Goal: Navigation & Orientation: Find specific page/section

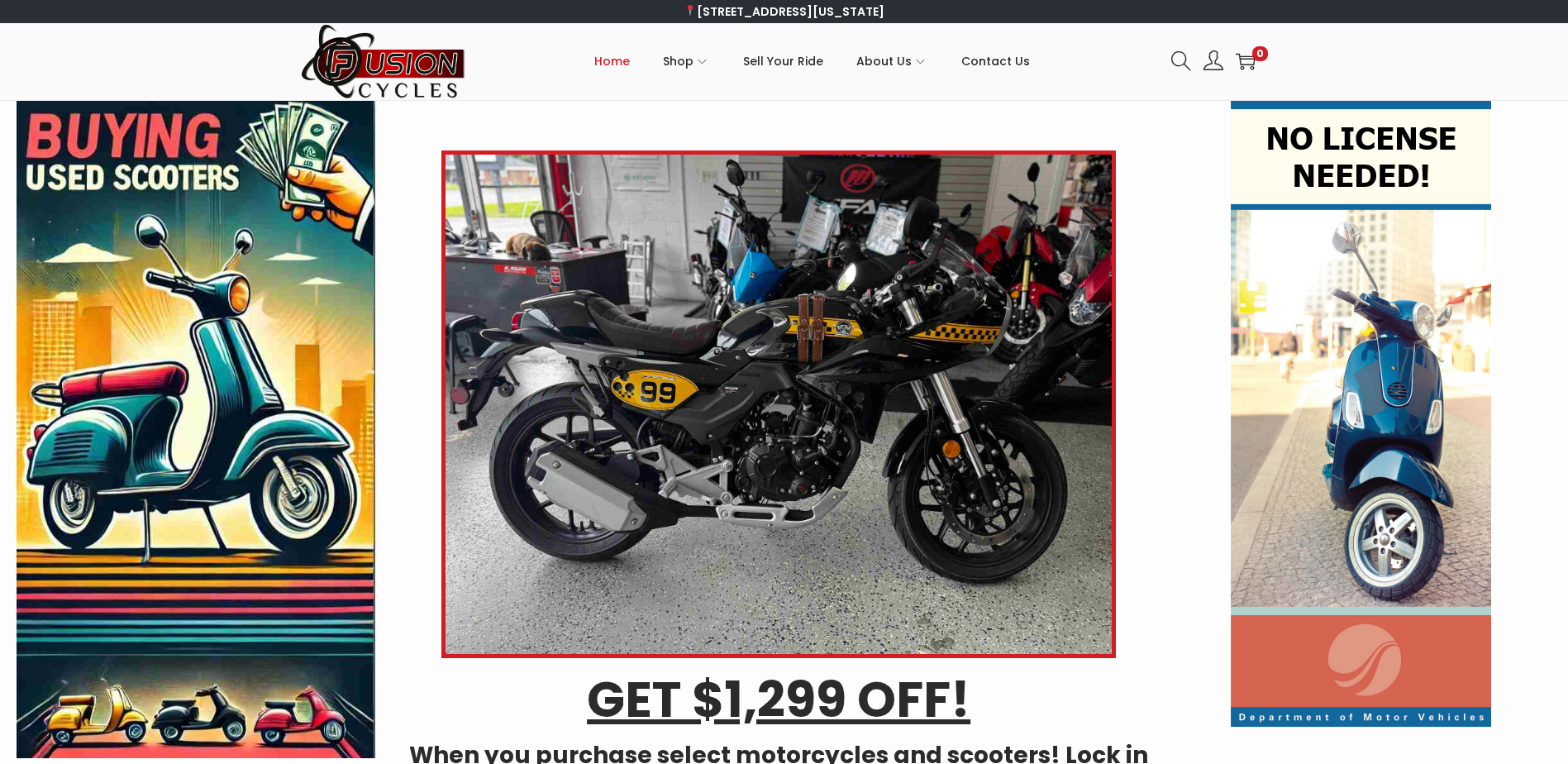
click at [619, 59] on span "Home" at bounding box center [612, 61] width 36 height 42
click at [999, 58] on span "Contact Us" at bounding box center [995, 61] width 69 height 42
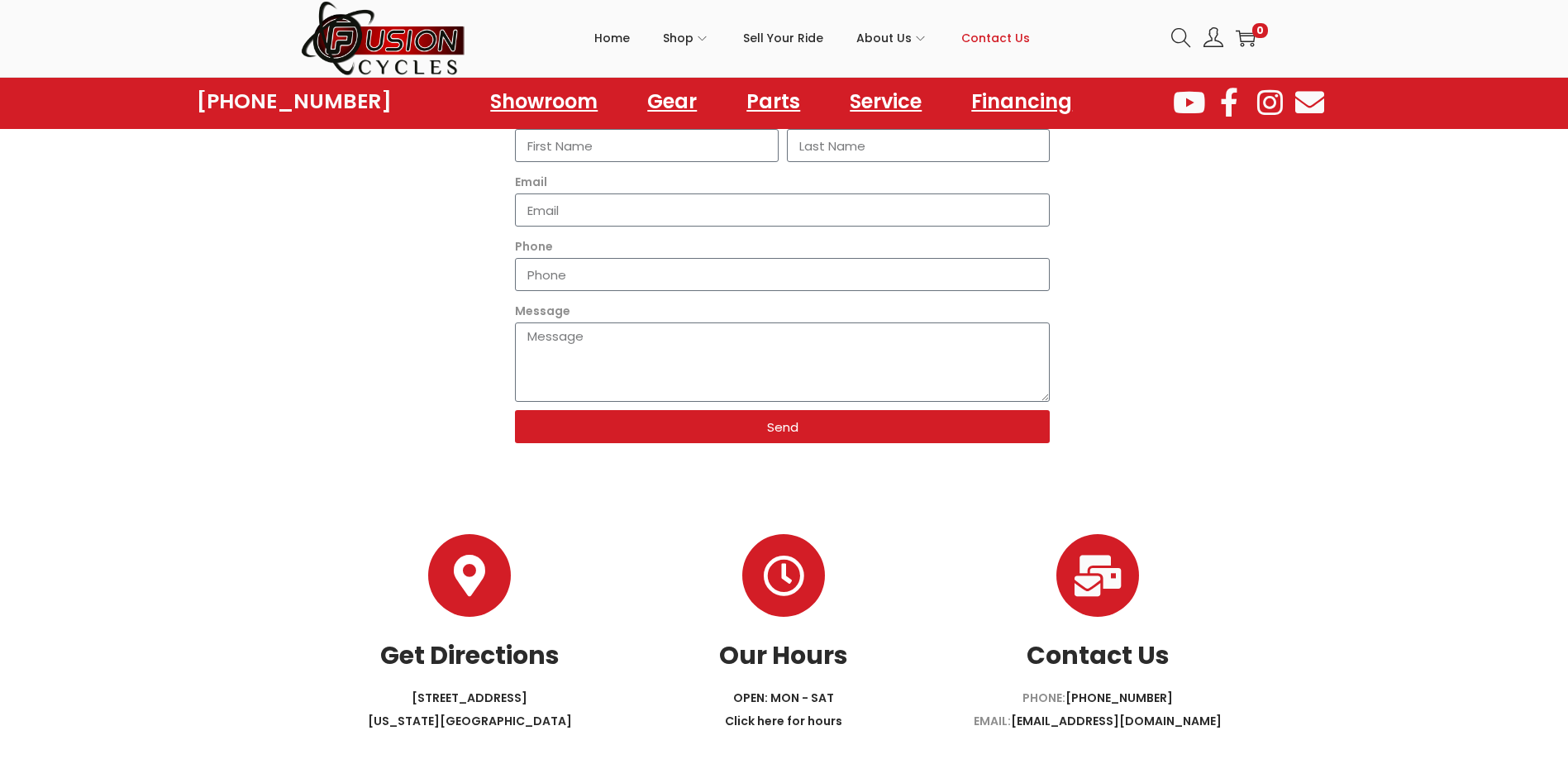
scroll to position [468, 0]
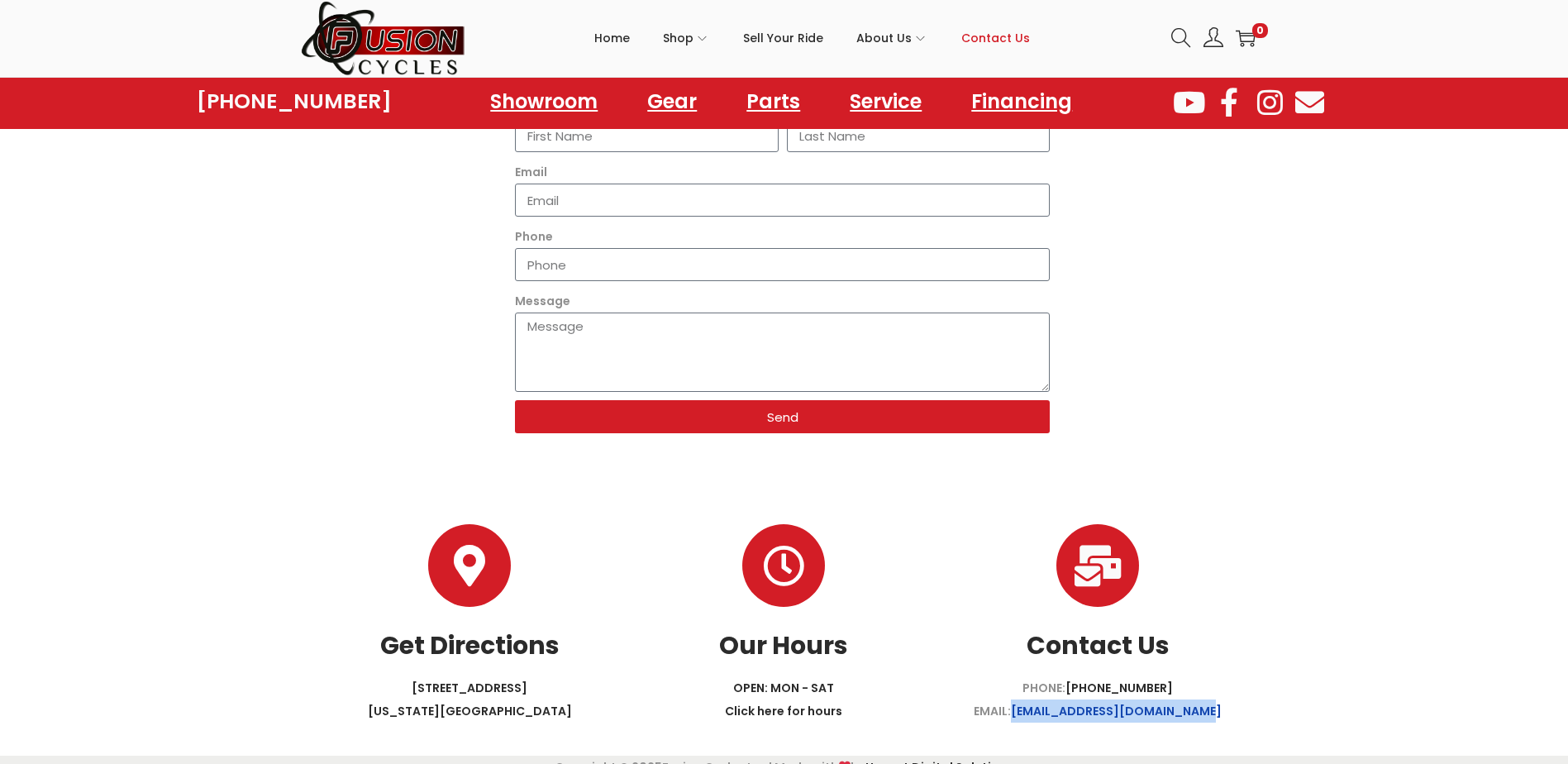
drag, startPoint x: 1213, startPoint y: 688, endPoint x: 1029, endPoint y: 695, distance: 184.1
click at [1029, 695] on p "PHONE: 757-499-5500 EMAIL: contact@fusioncyclesinc.com" at bounding box center [1098, 699] width 314 height 46
copy link "[EMAIL_ADDRESS][DOMAIN_NAME]"
click at [543, 105] on link "Showroom" at bounding box center [544, 100] width 168 height 45
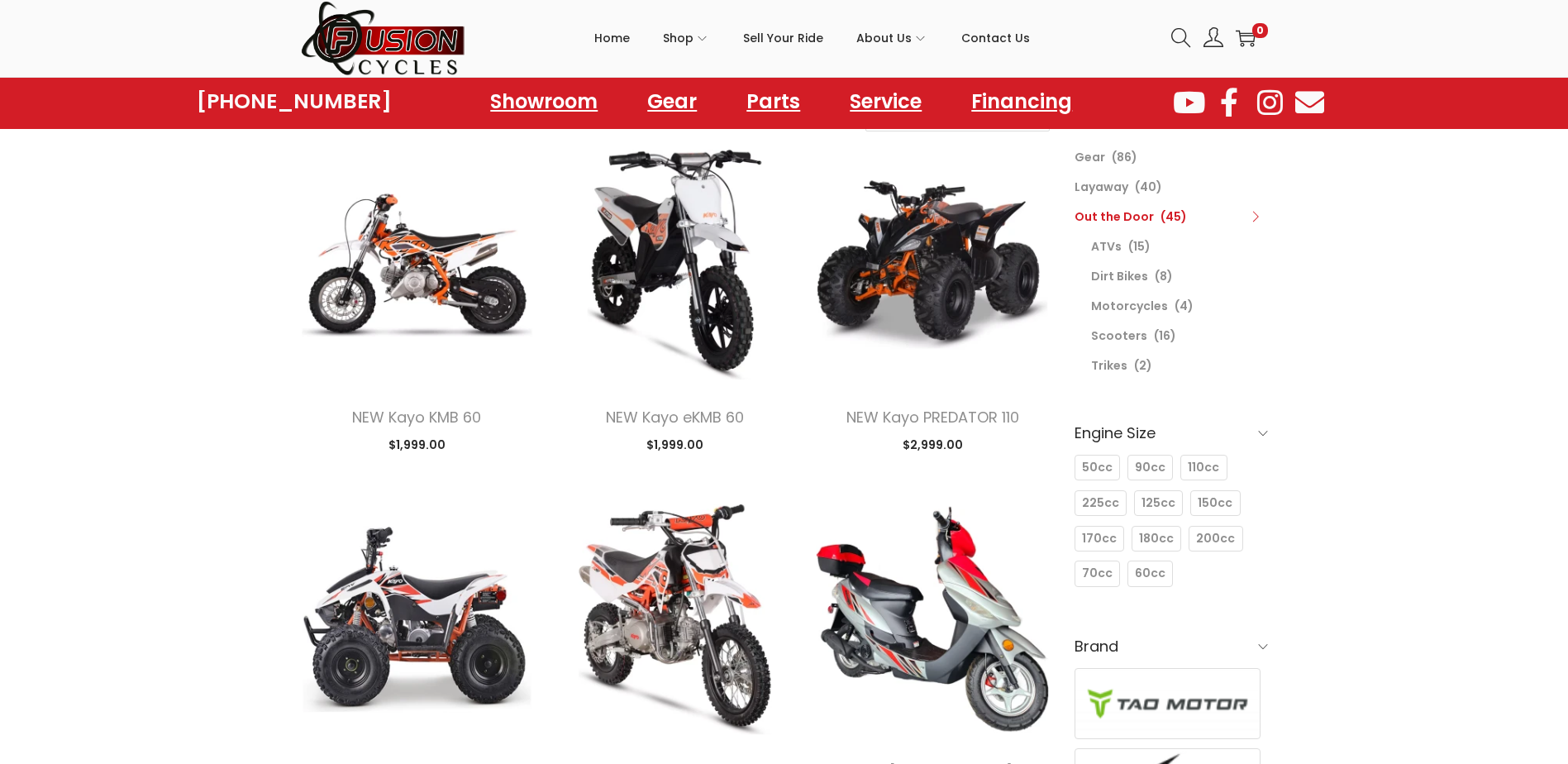
scroll to position [108, 0]
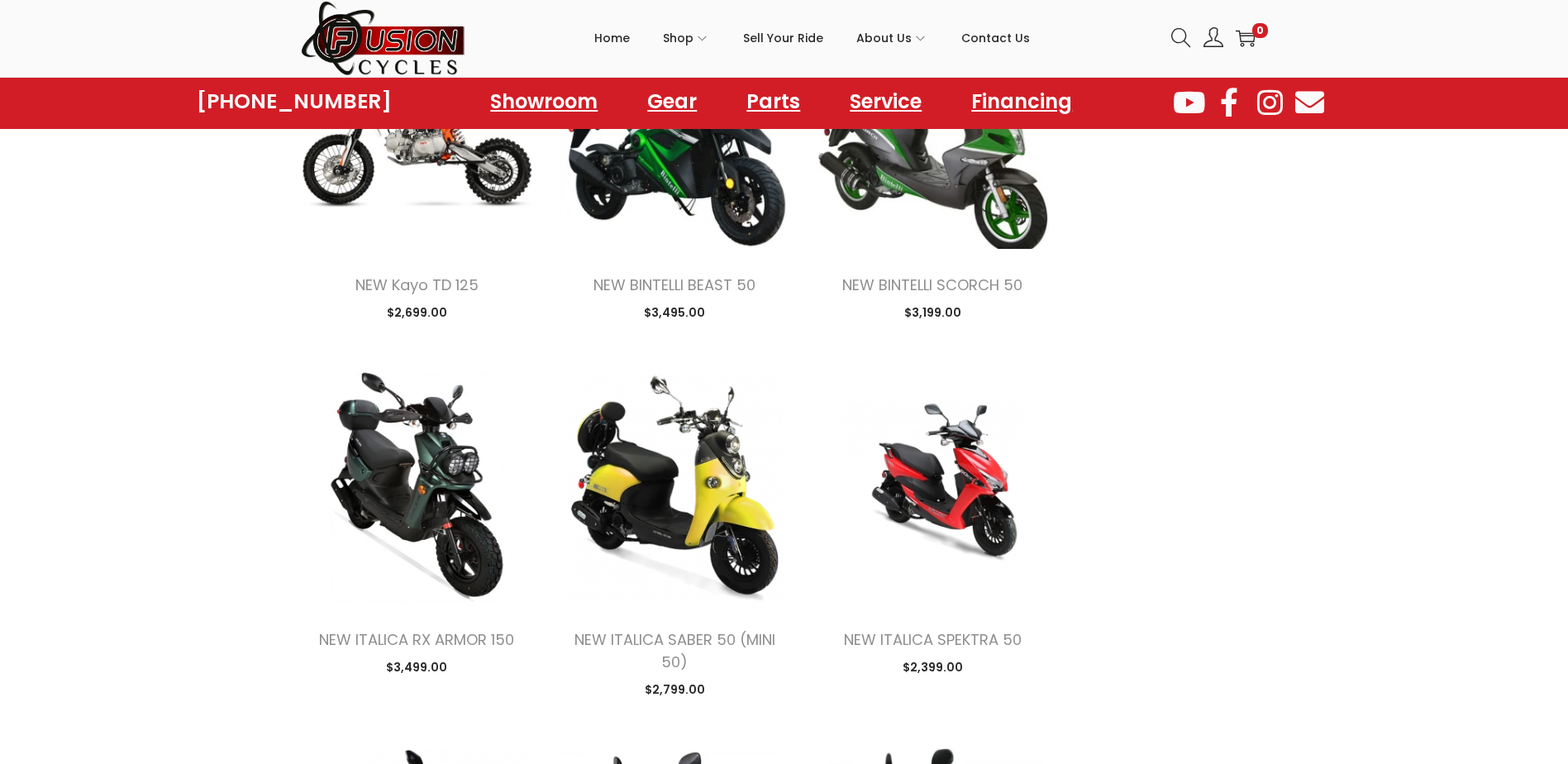
scroll to position [2200, 0]
